Goal: Find specific page/section: Find specific page/section

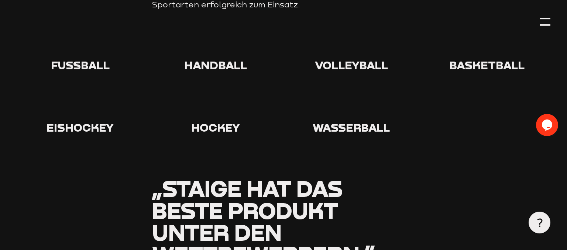
scroll to position [624, 0]
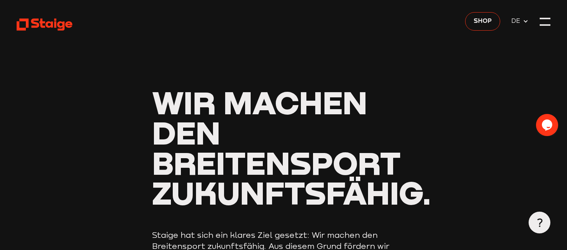
click at [40, 23] on use at bounding box center [45, 24] width 56 height 12
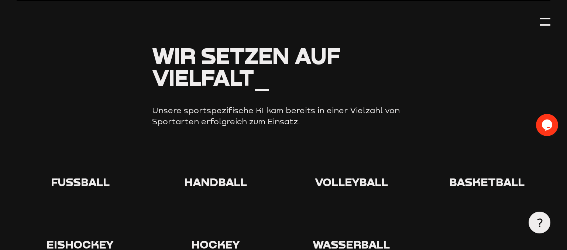
click at [75, 185] on span "Fußball" at bounding box center [80, 182] width 59 height 14
click at [82, 158] on icon at bounding box center [80, 161] width 24 height 24
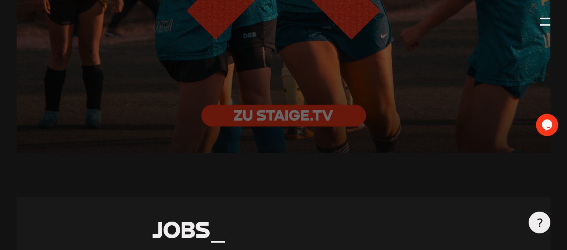
scroll to position [1715, 0]
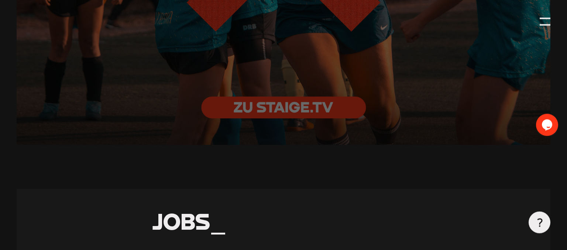
scroll to position [1676, 0]
